Goal: Check status

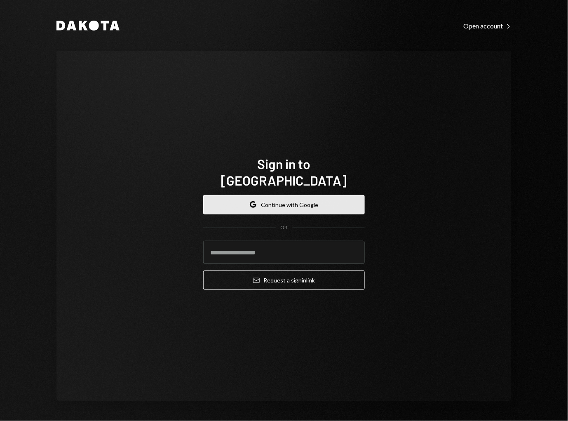
click at [252, 204] on button "Google Continue with Google" at bounding box center [283, 204] width 161 height 19
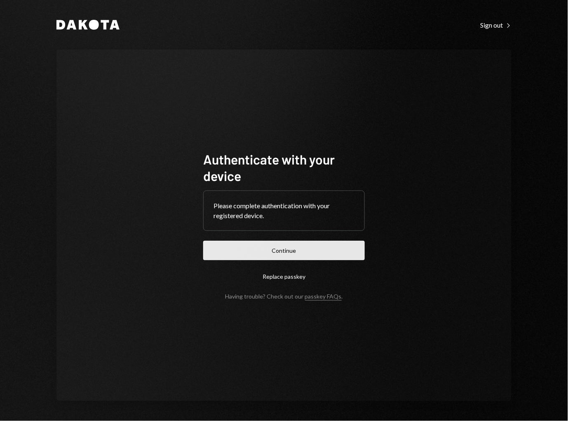
click at [274, 256] on button "Continue" at bounding box center [283, 250] width 161 height 19
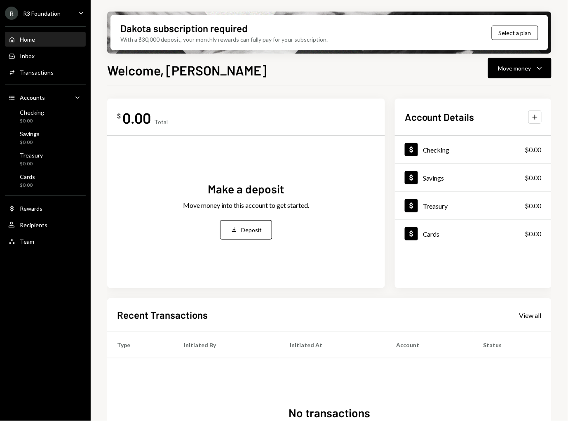
click at [71, 17] on div "R R3 Foundation Caret Down" at bounding box center [45, 13] width 91 height 13
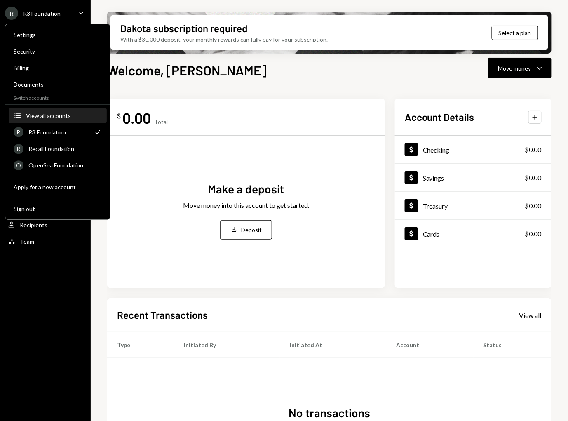
click at [73, 115] on div "View all accounts" at bounding box center [64, 115] width 76 height 7
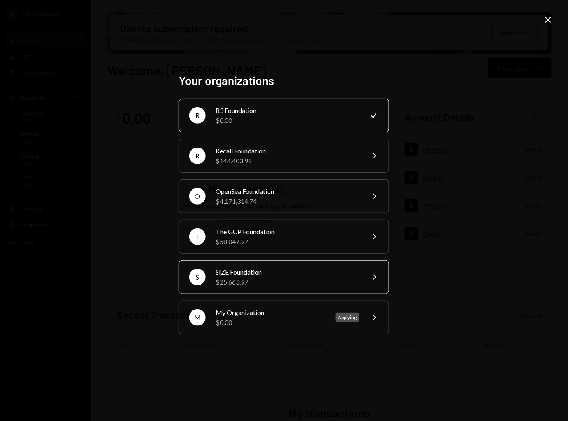
click at [278, 291] on div "S SIZE Foundation $25,663.97 Chevron Right" at bounding box center [284, 277] width 210 height 34
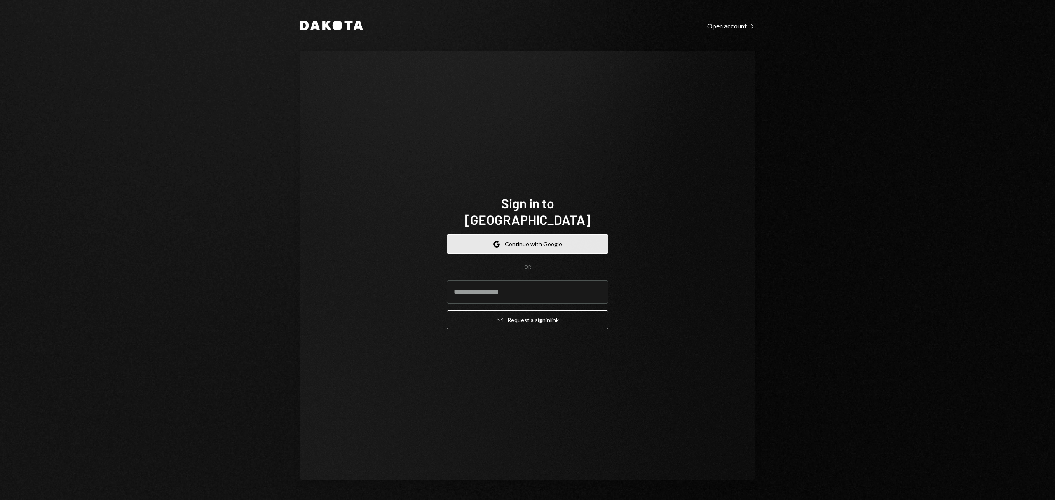
click at [538, 241] on button "Google Continue with Google" at bounding box center [527, 243] width 161 height 19
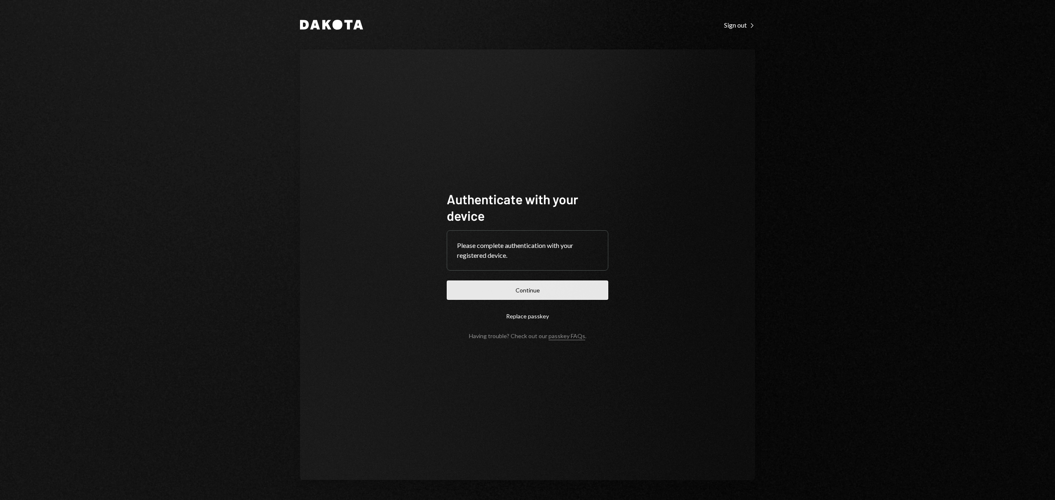
click at [512, 289] on button "Continue" at bounding box center [527, 290] width 161 height 19
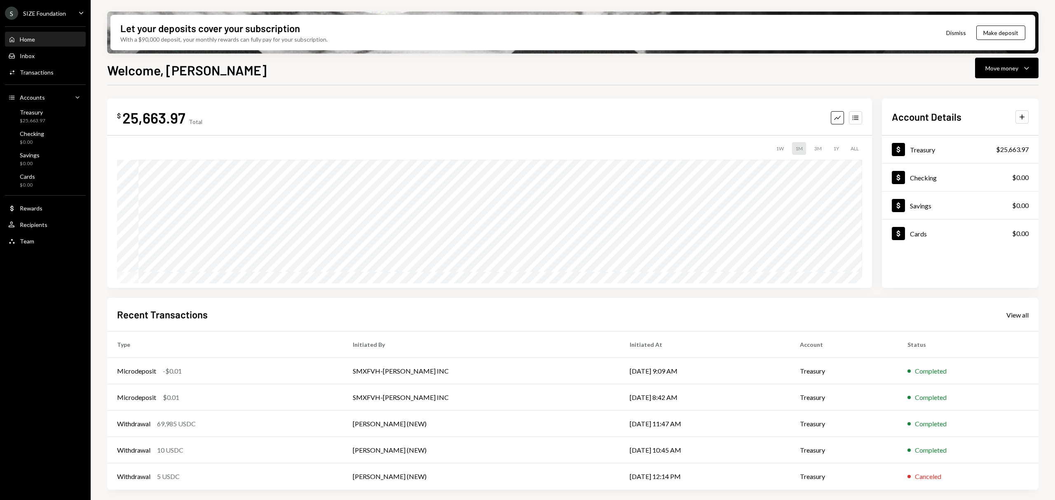
click at [47, 14] on div "SIZE Foundation" at bounding box center [44, 13] width 43 height 7
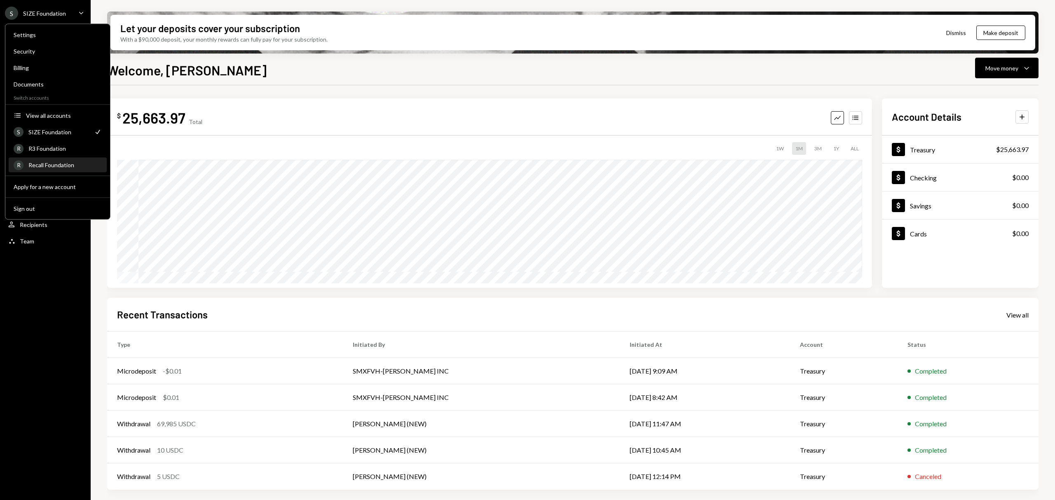
click at [58, 160] on div "R Recall Foundation" at bounding box center [58, 165] width 88 height 14
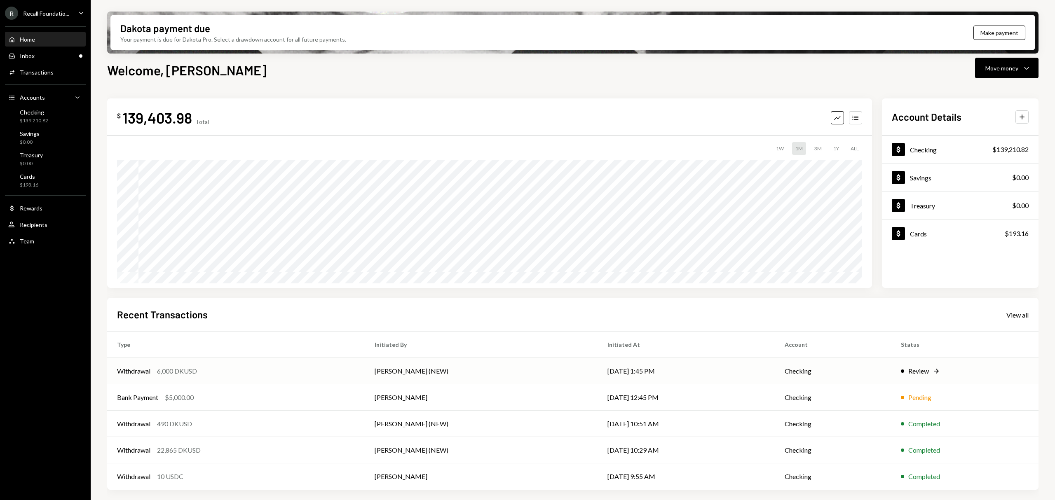
click at [873, 367] on td "Checking" at bounding box center [832, 371] width 116 height 26
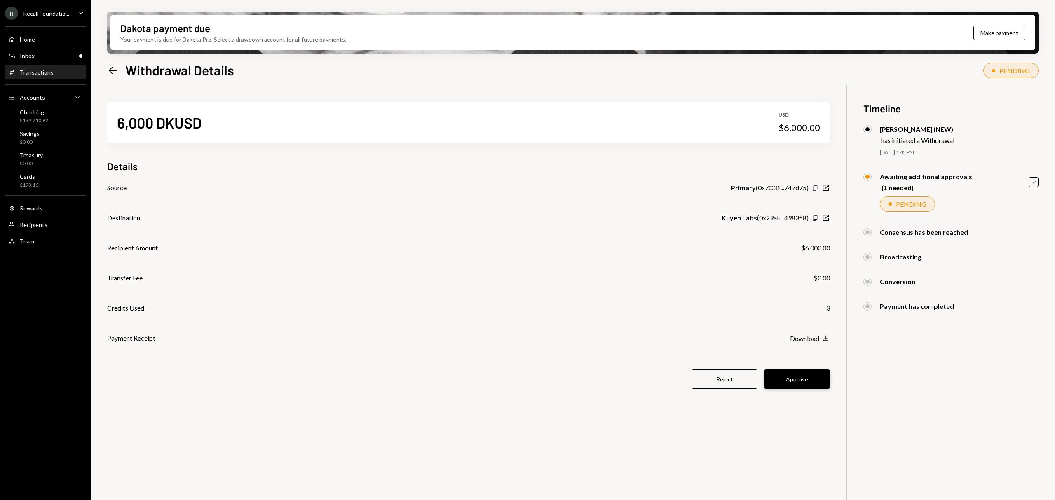
click at [798, 381] on button "Approve" at bounding box center [797, 379] width 66 height 19
